Goal: Task Accomplishment & Management: Manage account settings

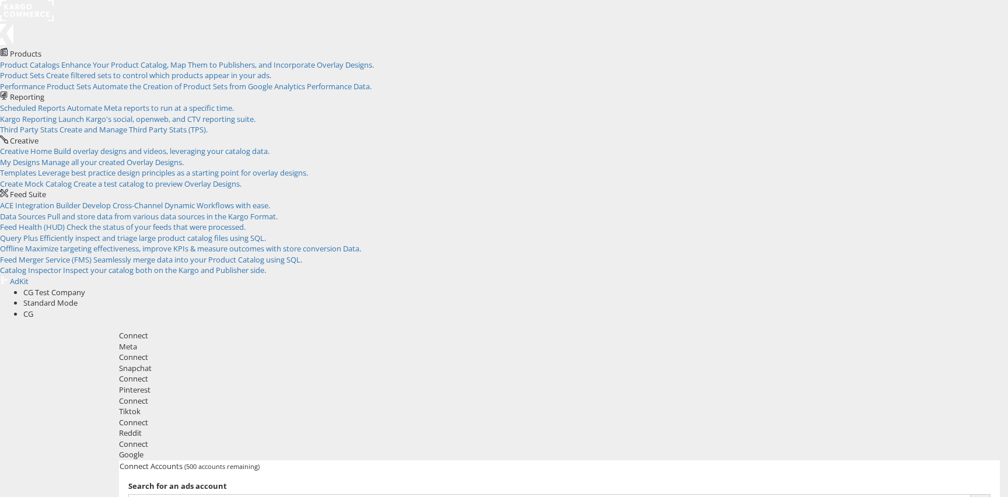
click at [585, 439] on div "Connect" at bounding box center [559, 444] width 881 height 11
click at [585, 449] on div "Google" at bounding box center [559, 454] width 881 height 11
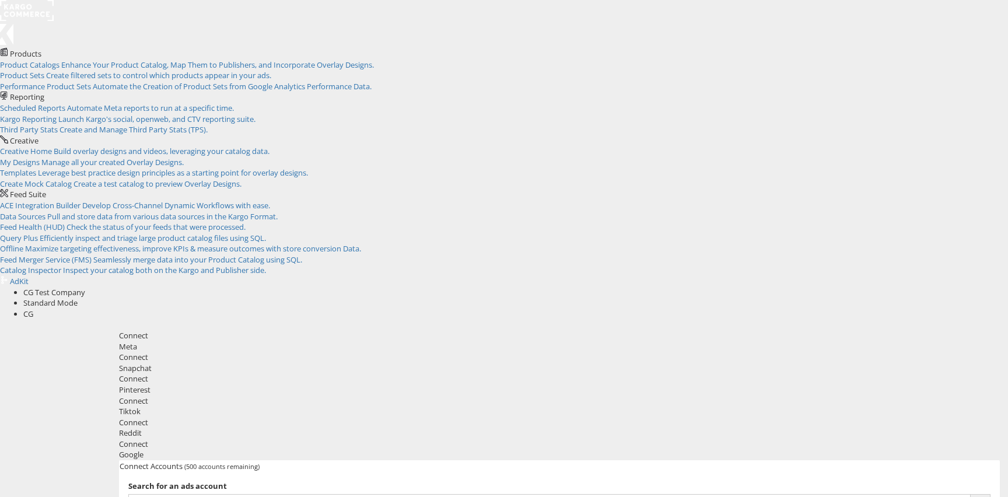
click at [576, 449] on div "Google" at bounding box center [559, 454] width 881 height 11
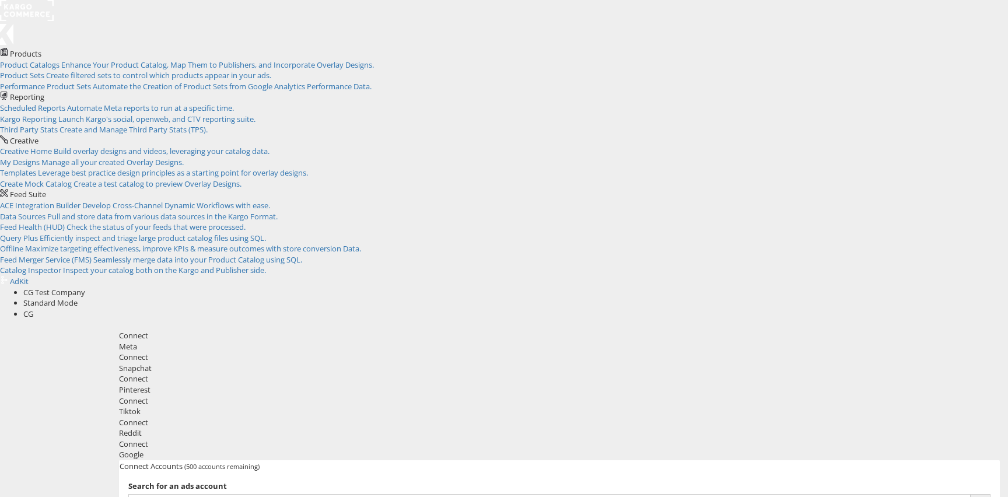
click at [85, 287] on span "CG Test Company" at bounding box center [54, 292] width 62 height 11
click at [890, 298] on div "Standard Mode" at bounding box center [515, 303] width 985 height 11
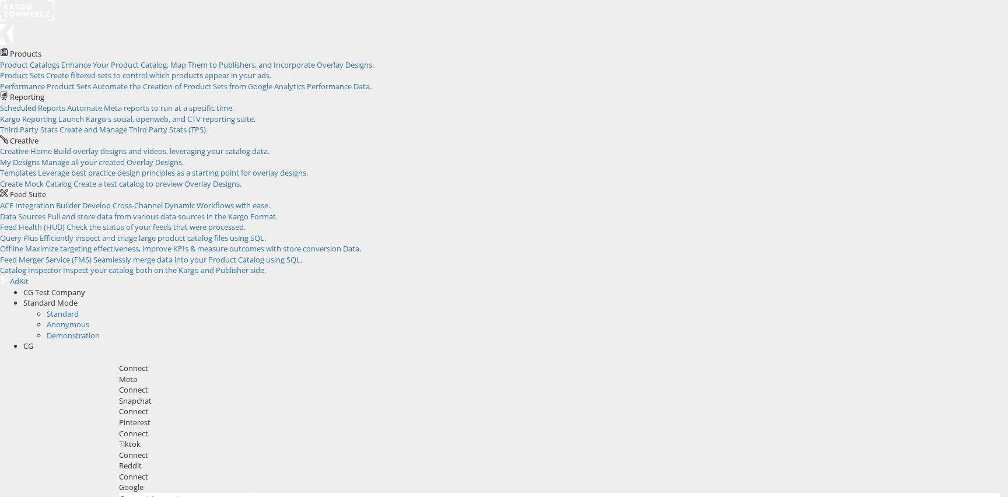
click at [890, 298] on div "Standard Mode" at bounding box center [515, 303] width 985 height 11
